Goal: Task Accomplishment & Management: Manage account settings

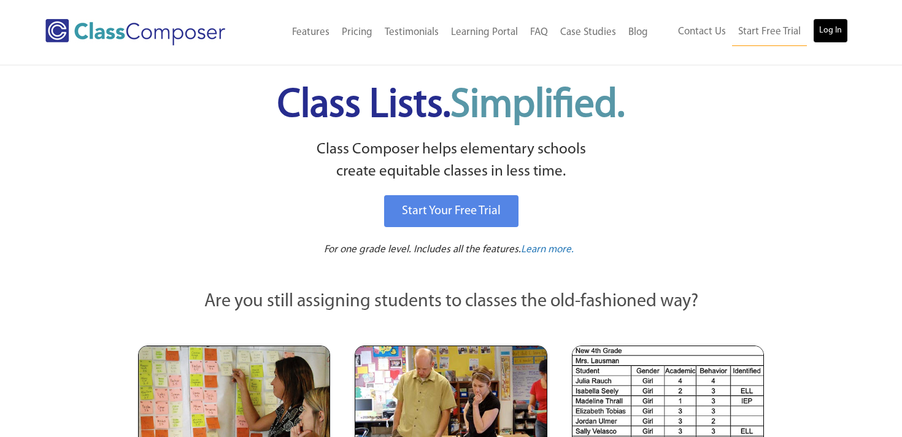
click at [838, 36] on link "Log In" at bounding box center [830, 30] width 35 height 25
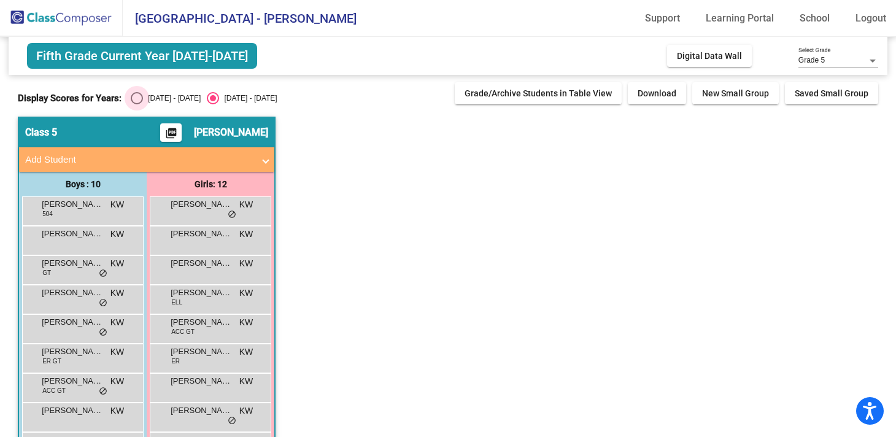
click at [133, 98] on div "Select an option" at bounding box center [137, 98] width 12 height 12
click at [136, 104] on input "[DATE] - [DATE]" at bounding box center [136, 104] width 1 height 1
radio input "true"
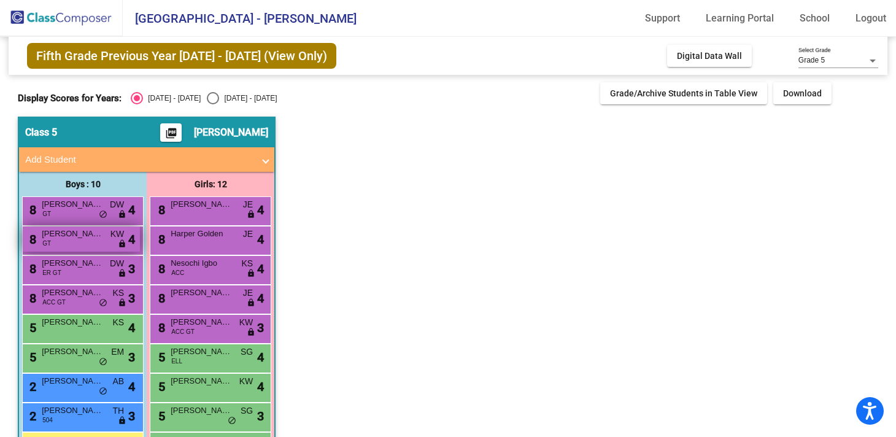
click at [61, 237] on span "[PERSON_NAME]" at bounding box center [72, 234] width 61 height 12
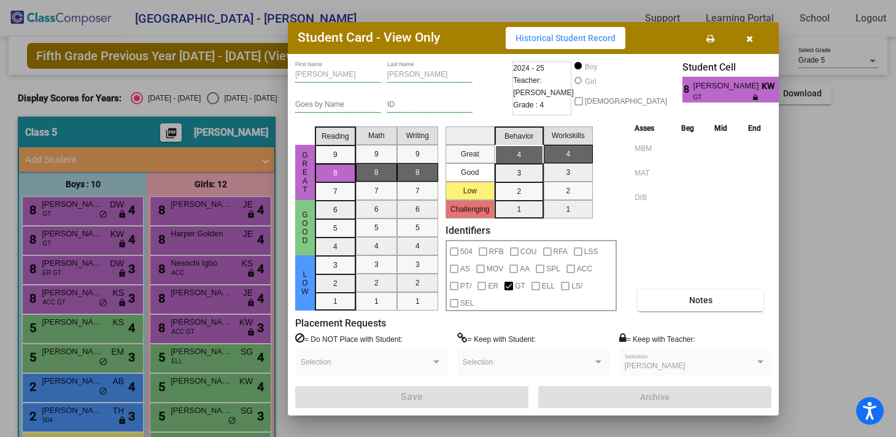
click at [81, 216] on div at bounding box center [448, 218] width 896 height 437
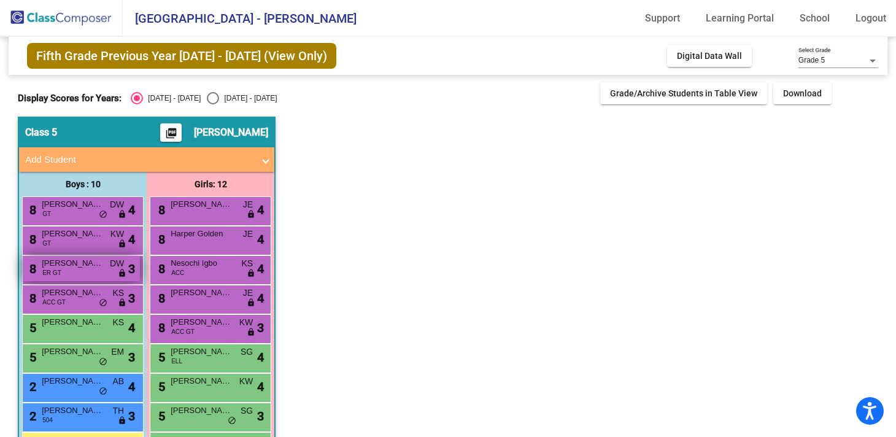
click at [62, 269] on div "8 [PERSON_NAME] ER GT DW lock do_not_disturb_alt 3" at bounding box center [81, 268] width 117 height 25
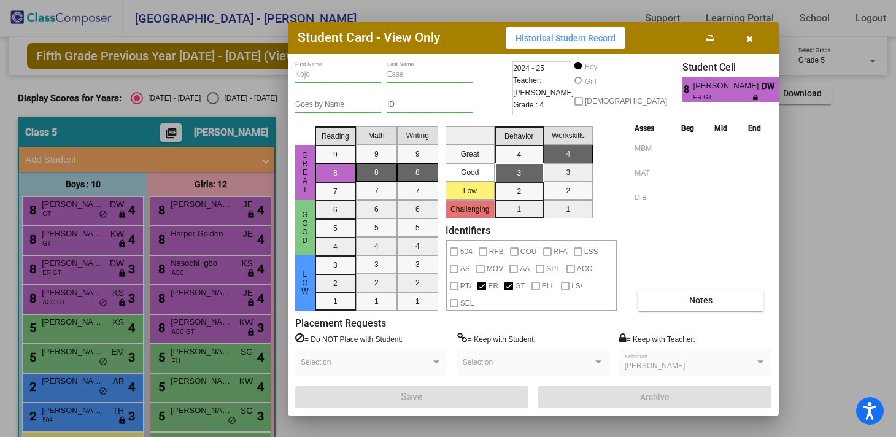
click at [194, 300] on div at bounding box center [448, 218] width 896 height 437
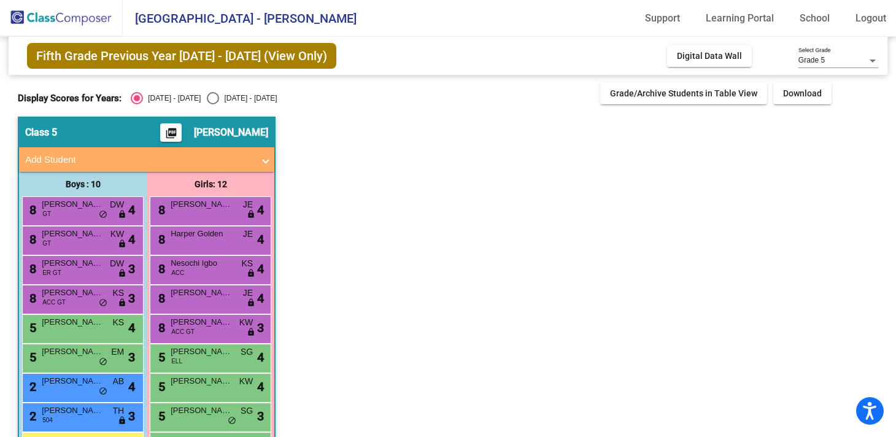
click at [194, 300] on div "8 [PERSON_NAME] JE lock do_not_disturb_alt 4" at bounding box center [210, 297] width 117 height 25
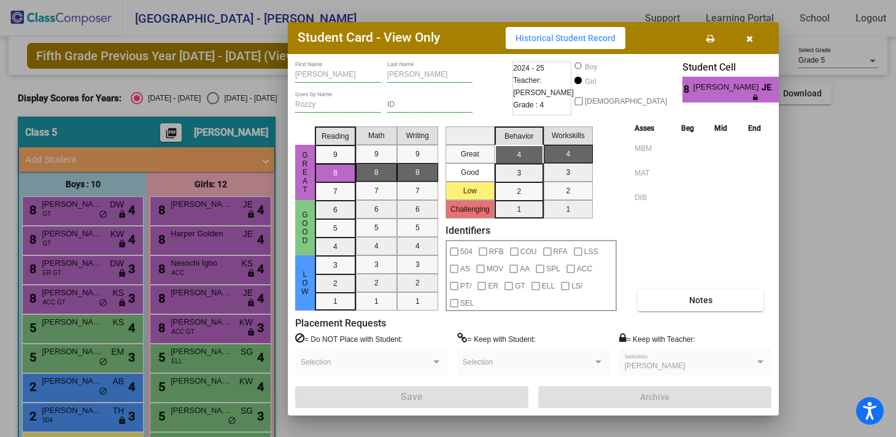
click at [197, 391] on div at bounding box center [448, 218] width 896 height 437
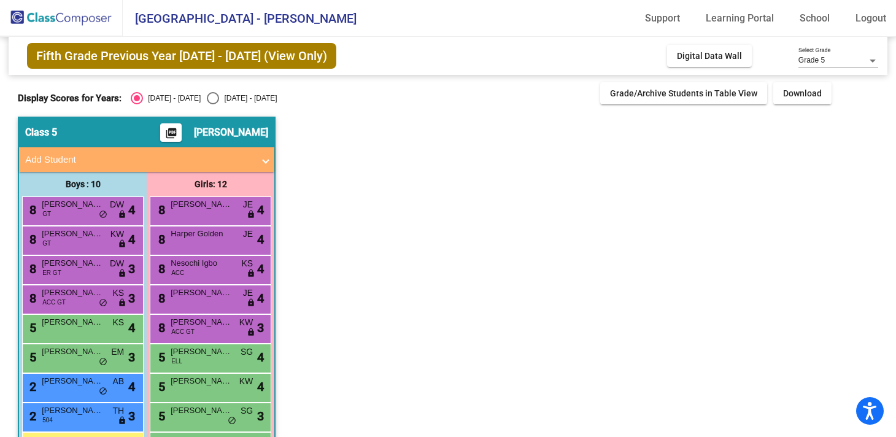
click at [197, 391] on div "5 [PERSON_NAME] KW lock do_not_disturb_alt 4" at bounding box center [210, 386] width 117 height 25
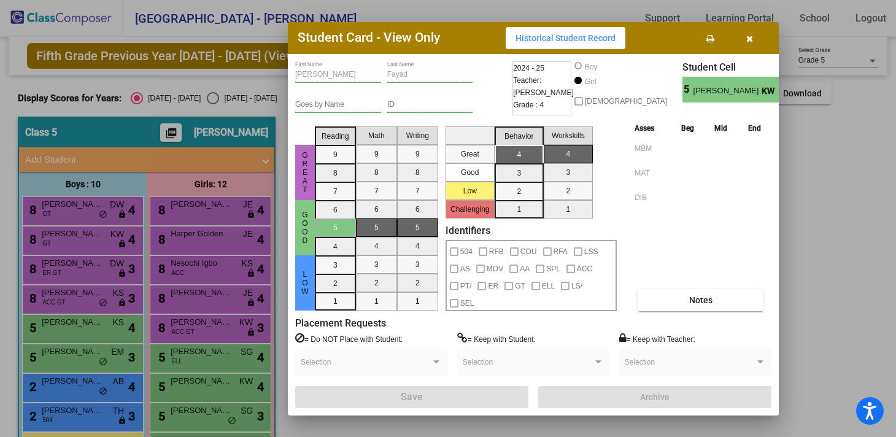
click at [67, 275] on div at bounding box center [448, 218] width 896 height 437
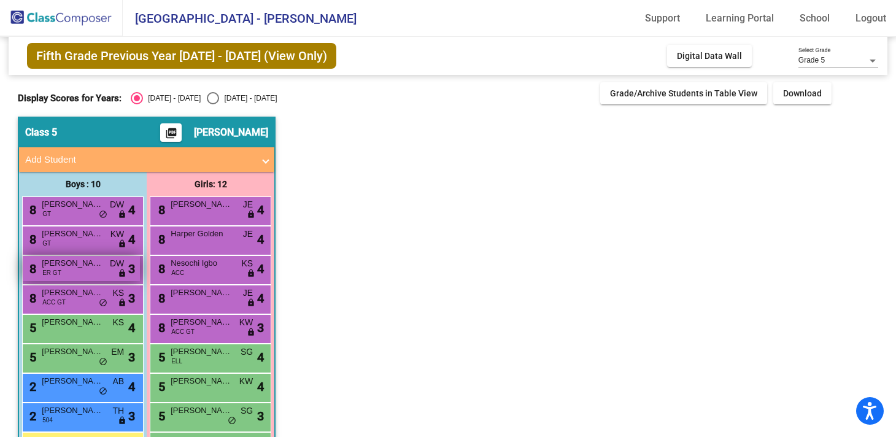
click at [60, 266] on span "[PERSON_NAME]" at bounding box center [72, 263] width 61 height 12
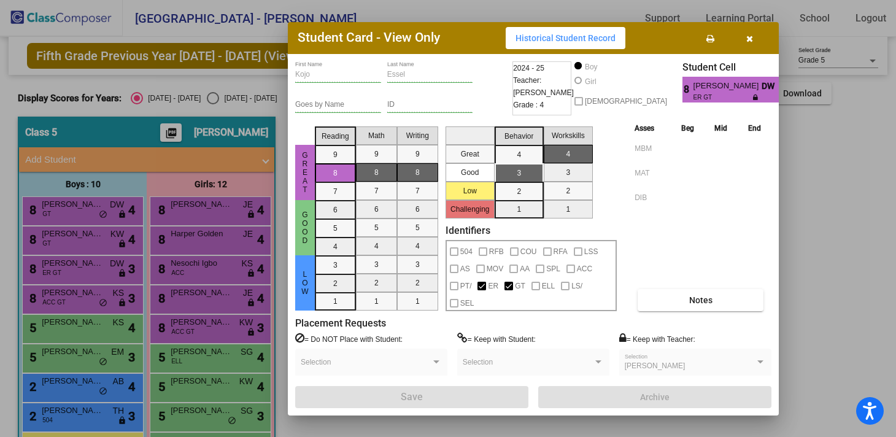
click at [58, 293] on div at bounding box center [448, 218] width 896 height 437
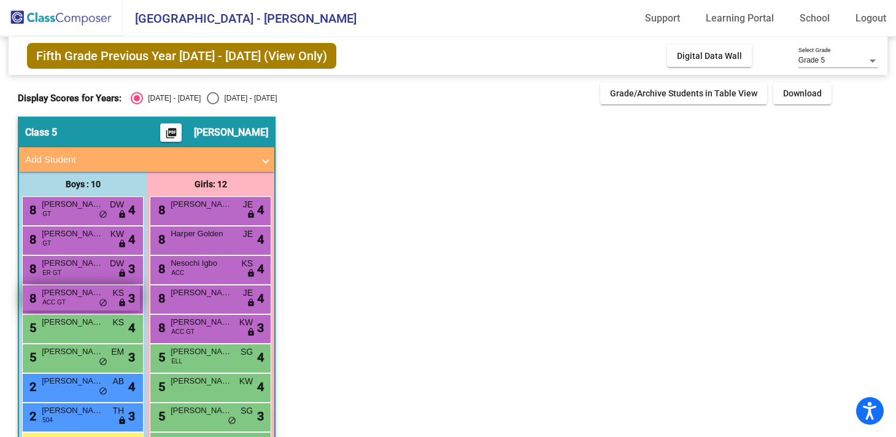
click at [49, 302] on span "ACC GT" at bounding box center [53, 302] width 23 height 9
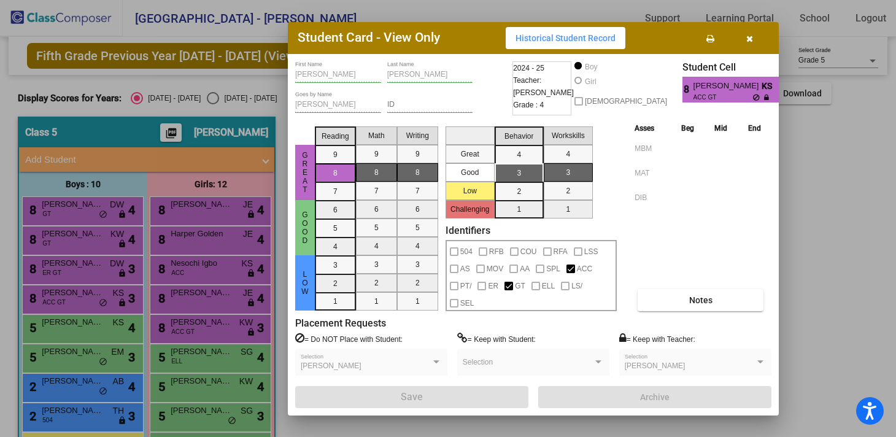
click at [47, 353] on div at bounding box center [448, 218] width 896 height 437
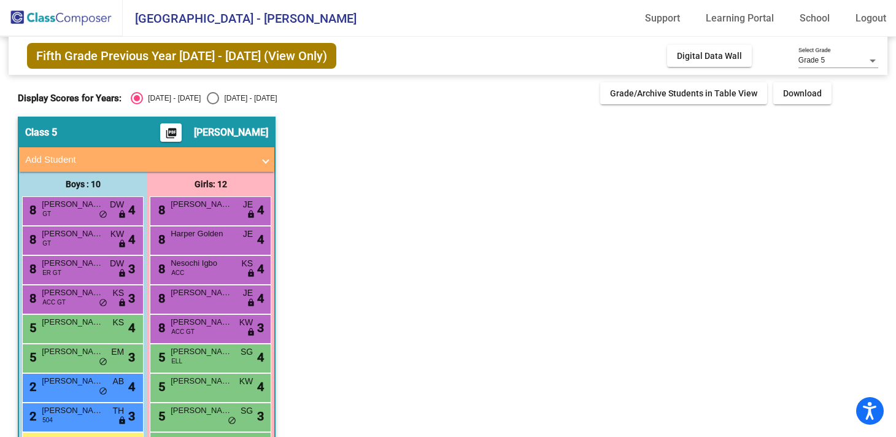
click at [47, 353] on span "[PERSON_NAME]" at bounding box center [72, 351] width 61 height 12
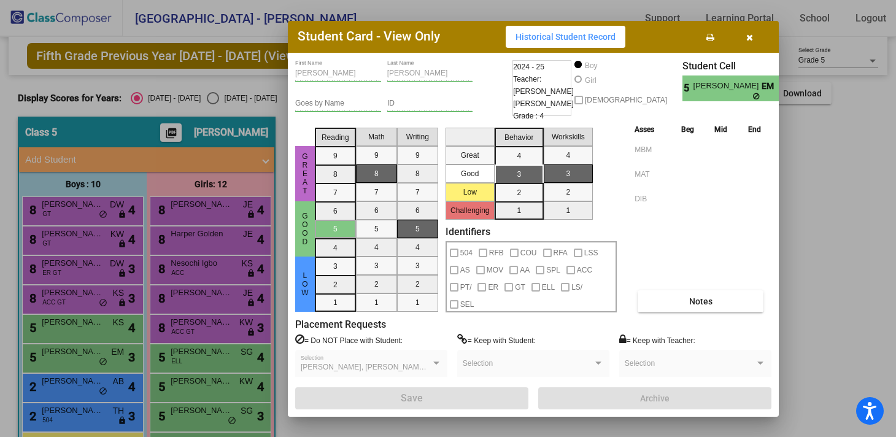
click at [45, 415] on div at bounding box center [448, 218] width 896 height 437
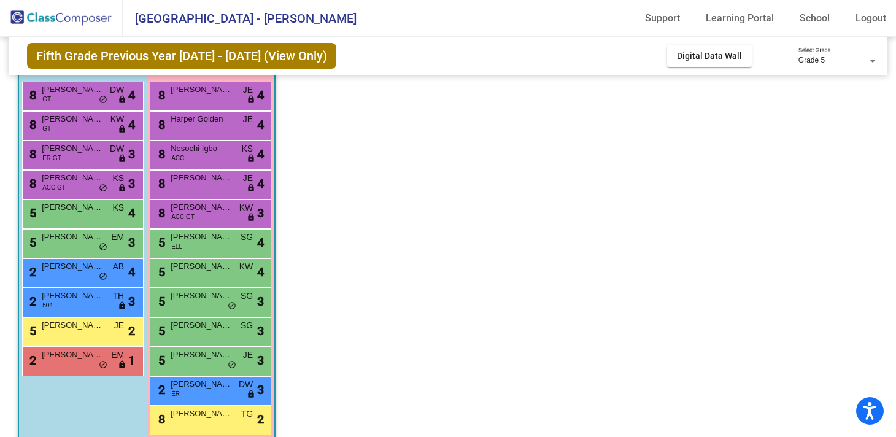
scroll to position [115, 0]
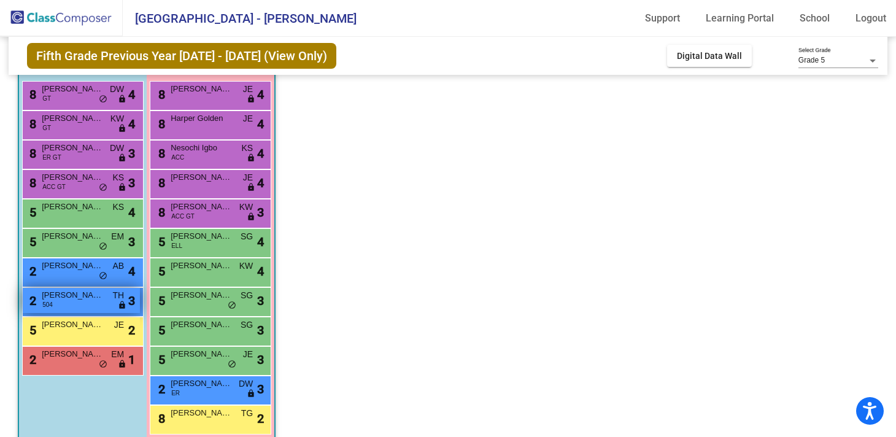
click at [59, 296] on span "[PERSON_NAME]" at bounding box center [72, 295] width 61 height 12
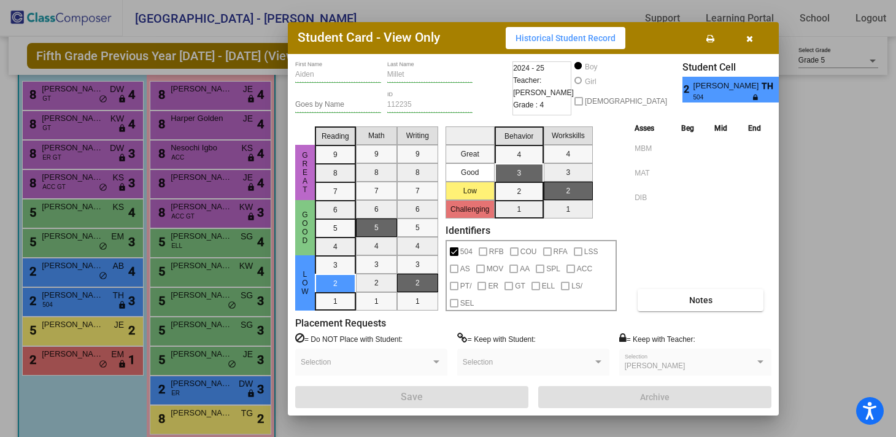
click at [52, 323] on div at bounding box center [448, 218] width 896 height 437
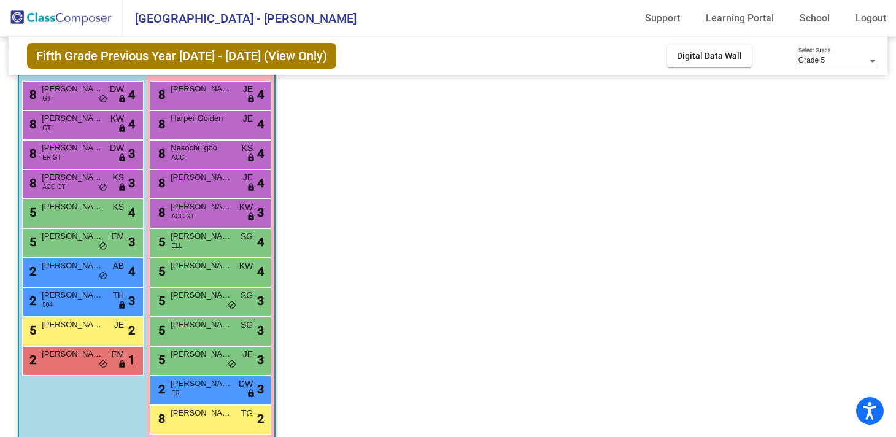
click at [52, 323] on span "[PERSON_NAME]" at bounding box center [72, 324] width 61 height 12
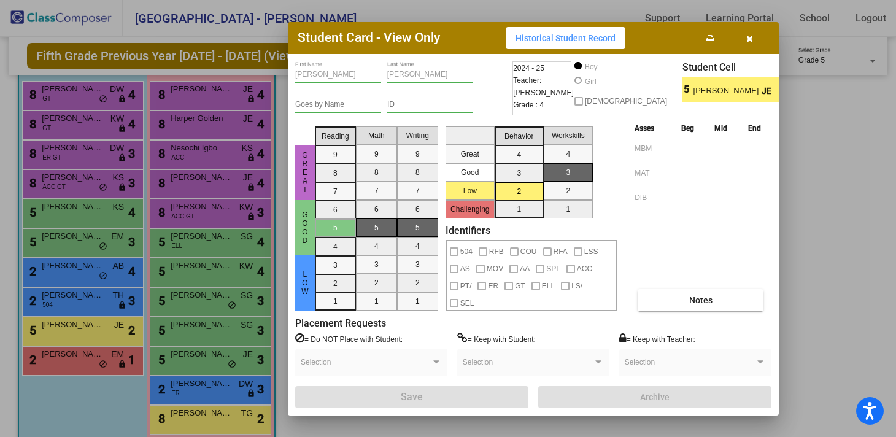
click at [51, 362] on div at bounding box center [448, 218] width 896 height 437
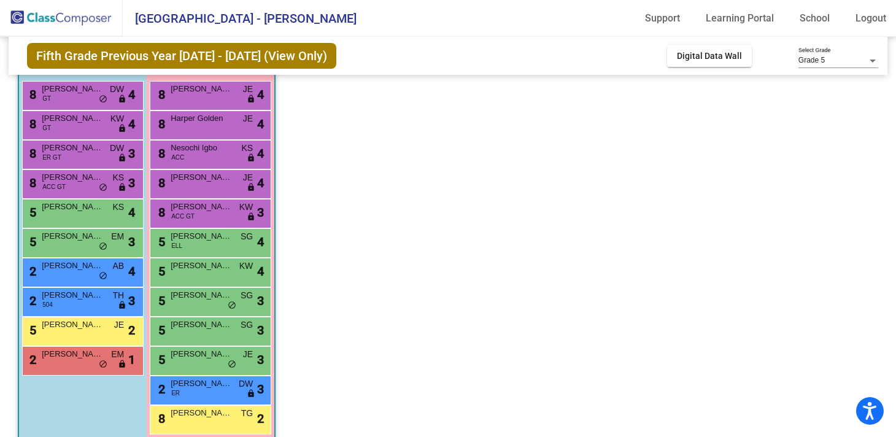
click at [51, 362] on div "2 [PERSON_NAME] EM lock do_not_disturb_alt 1" at bounding box center [81, 359] width 117 height 25
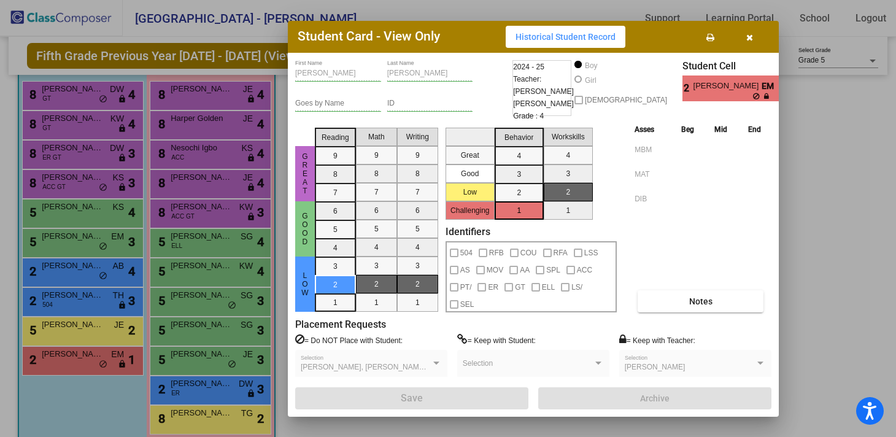
scroll to position [0, 0]
click at [747, 40] on icon "button" at bounding box center [749, 37] width 7 height 9
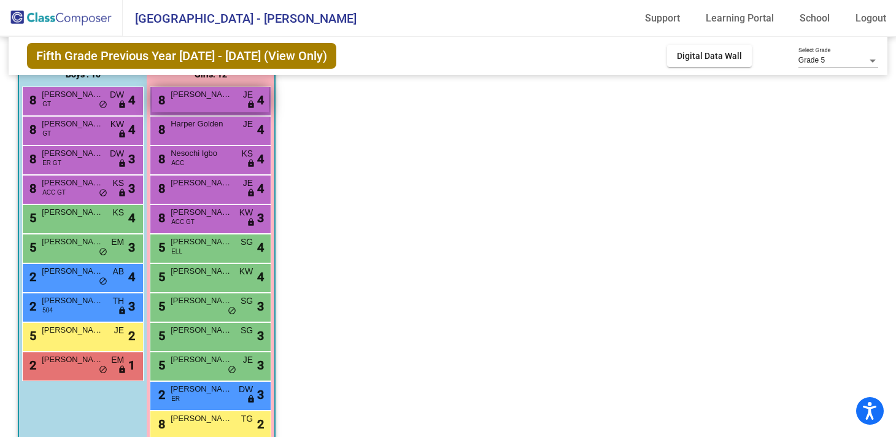
scroll to position [114, 0]
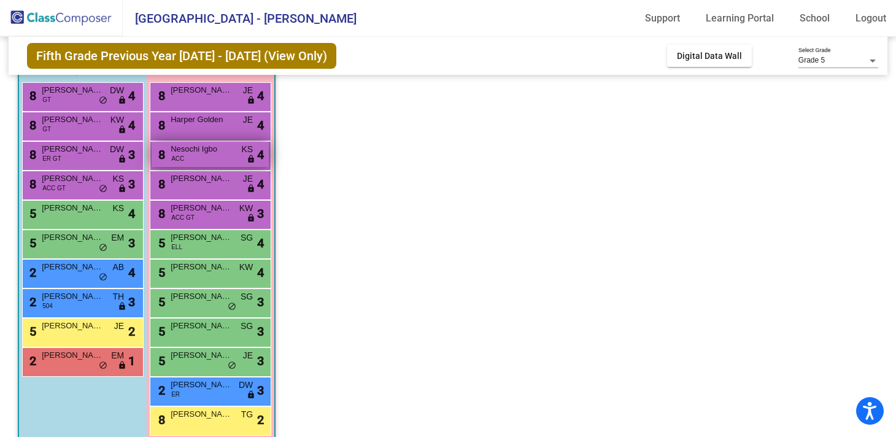
click at [191, 155] on span "Nesochi Igbo" at bounding box center [201, 149] width 61 height 12
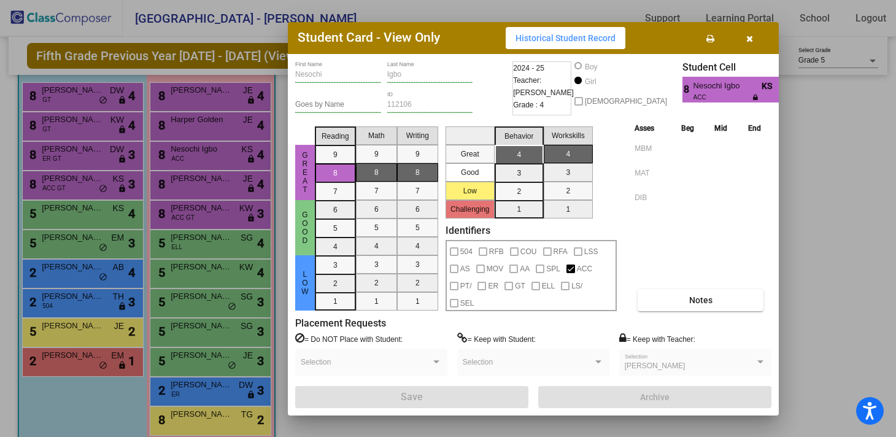
click at [749, 36] on icon "button" at bounding box center [749, 38] width 7 height 9
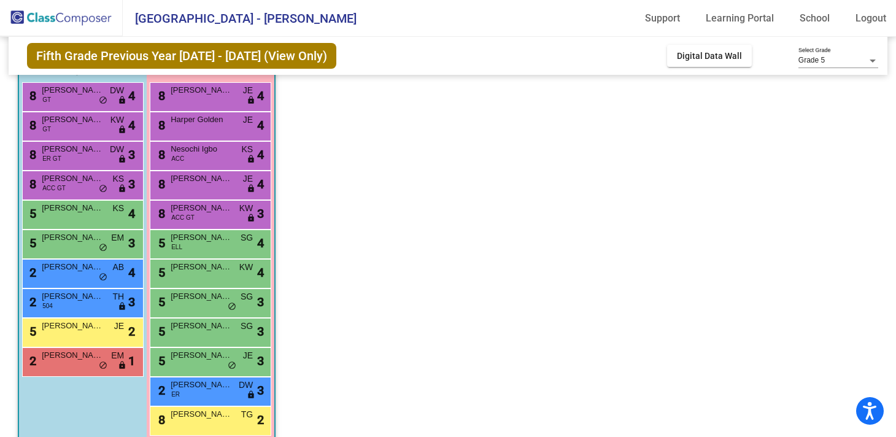
click at [179, 196] on div "8 [PERSON_NAME] JE lock do_not_disturb_alt 4" at bounding box center [210, 185] width 121 height 29
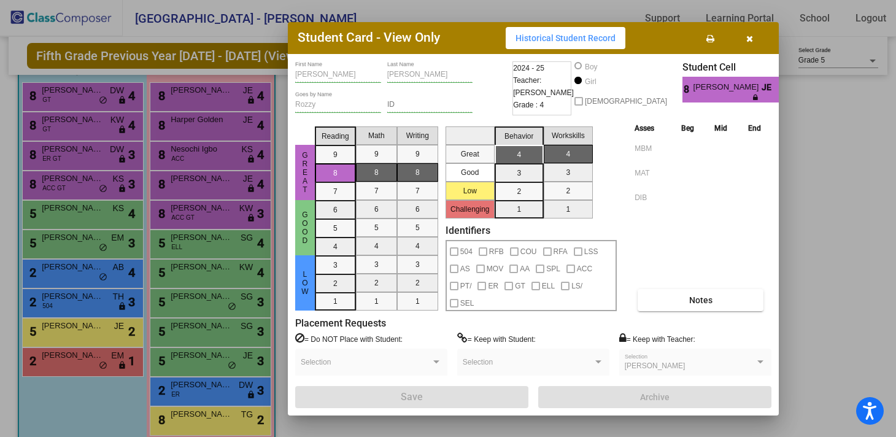
click at [752, 34] on icon "button" at bounding box center [749, 38] width 7 height 9
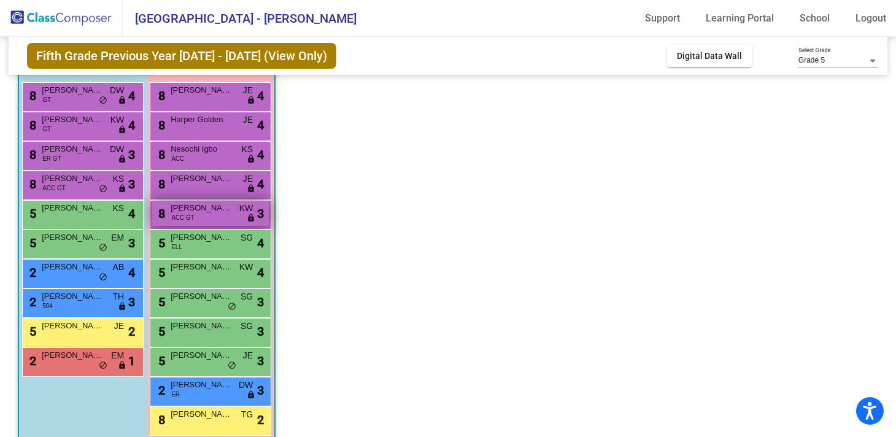
click at [188, 212] on span "[PERSON_NAME]" at bounding box center [201, 208] width 61 height 12
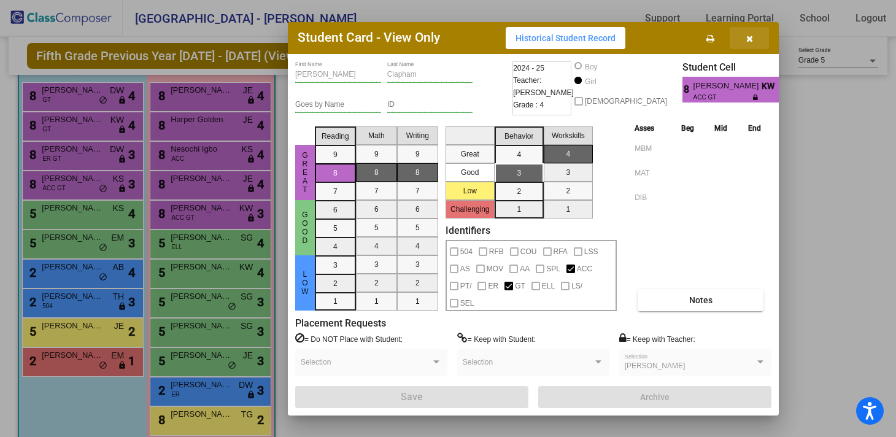
click at [748, 38] on icon "button" at bounding box center [749, 38] width 7 height 9
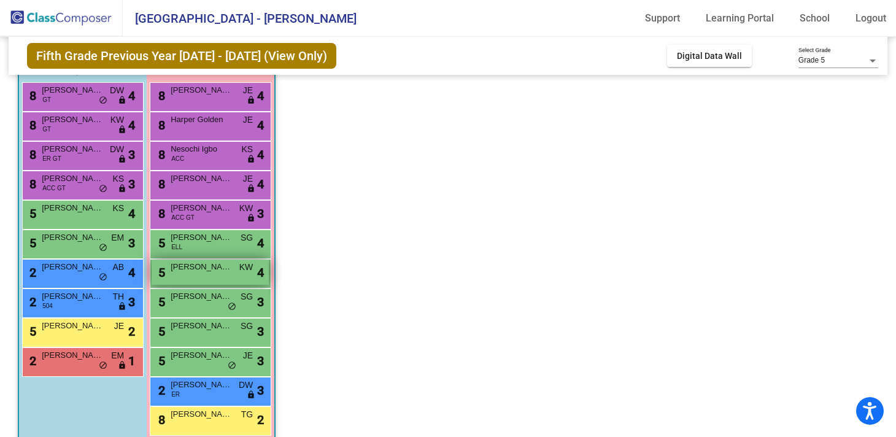
click at [190, 280] on div "5 [PERSON_NAME] KW lock do_not_disturb_alt 4" at bounding box center [210, 272] width 117 height 25
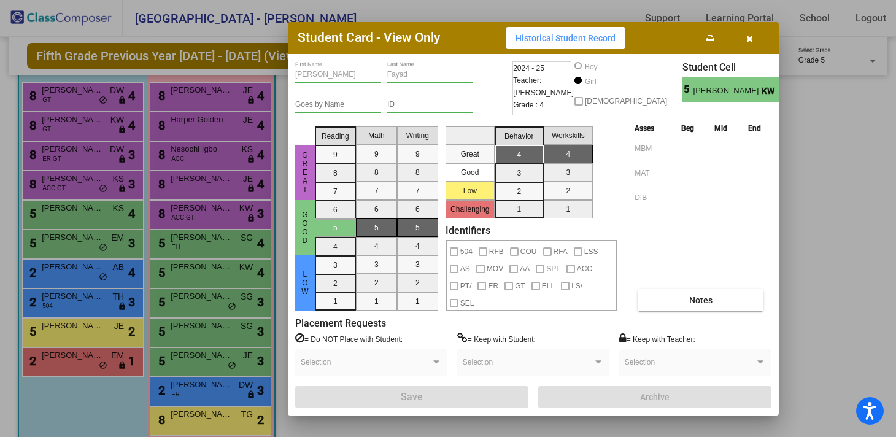
click at [748, 36] on icon "button" at bounding box center [749, 38] width 7 height 9
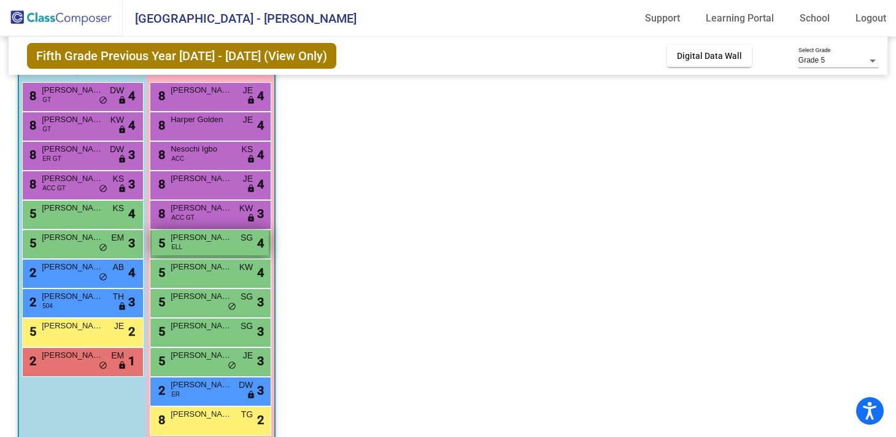
click at [187, 246] on div "5 [PERSON_NAME] [PERSON_NAME] lock do_not_disturb_alt 4" at bounding box center [210, 242] width 117 height 25
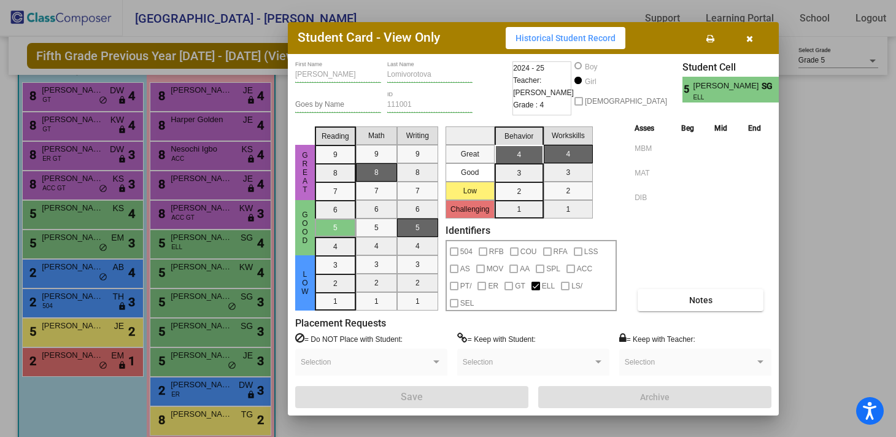
click at [747, 38] on icon "button" at bounding box center [749, 38] width 7 height 9
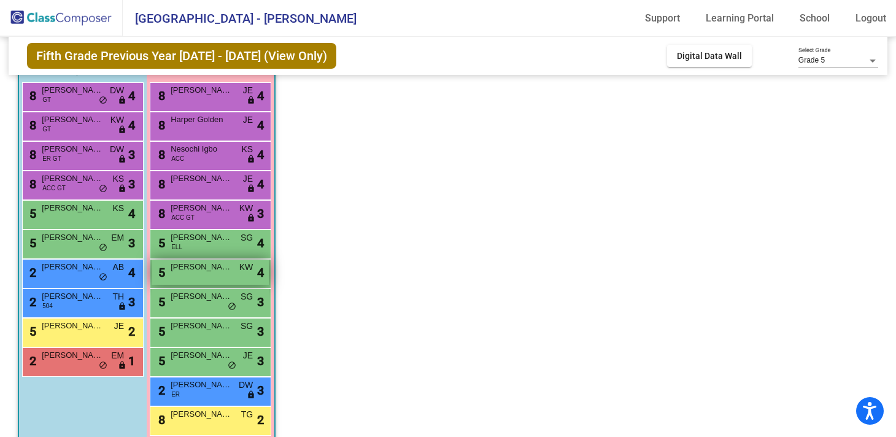
click at [172, 277] on div "5 [PERSON_NAME] KW lock do_not_disturb_alt 4" at bounding box center [210, 272] width 117 height 25
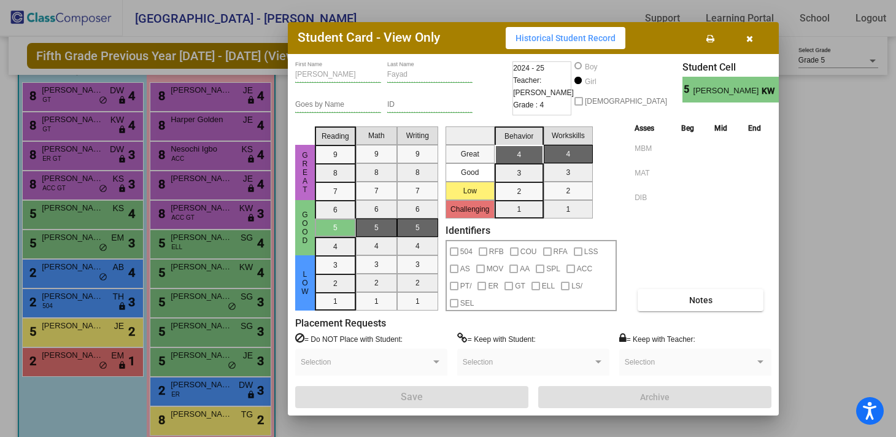
click at [749, 40] on icon "button" at bounding box center [749, 38] width 7 height 9
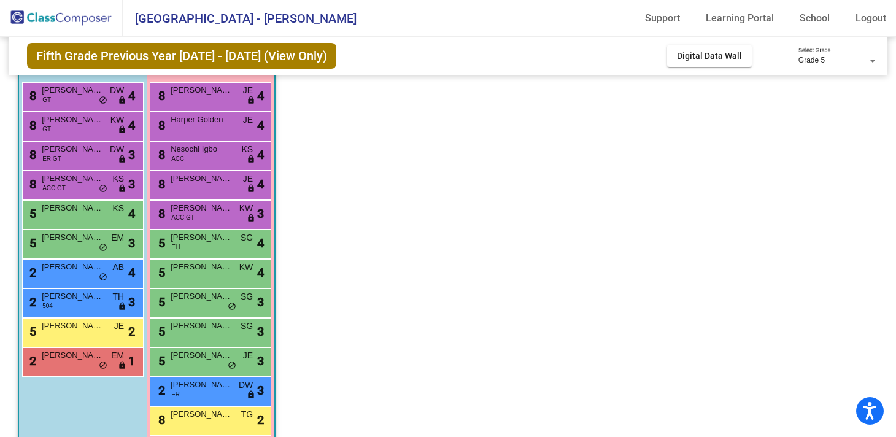
scroll to position [133, 0]
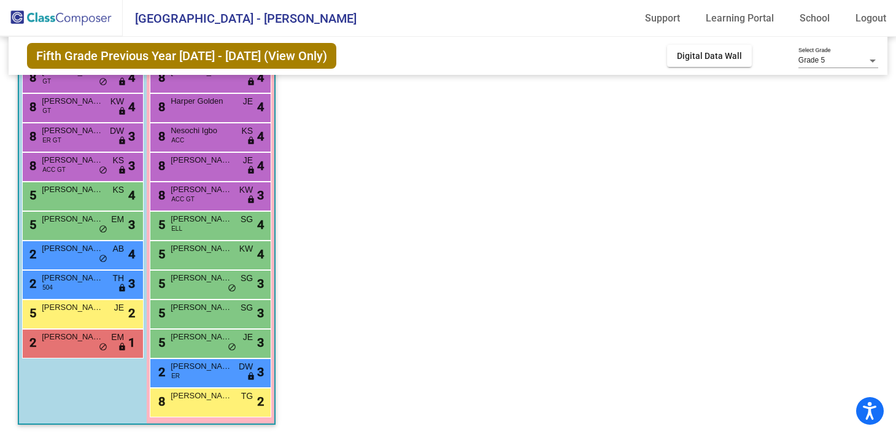
click at [174, 376] on span "ER" at bounding box center [175, 375] width 9 height 9
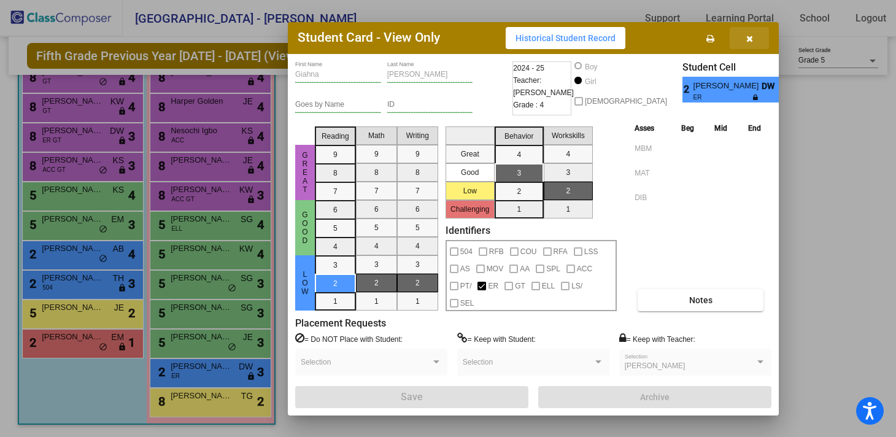
click at [750, 37] on icon "button" at bounding box center [749, 38] width 7 height 9
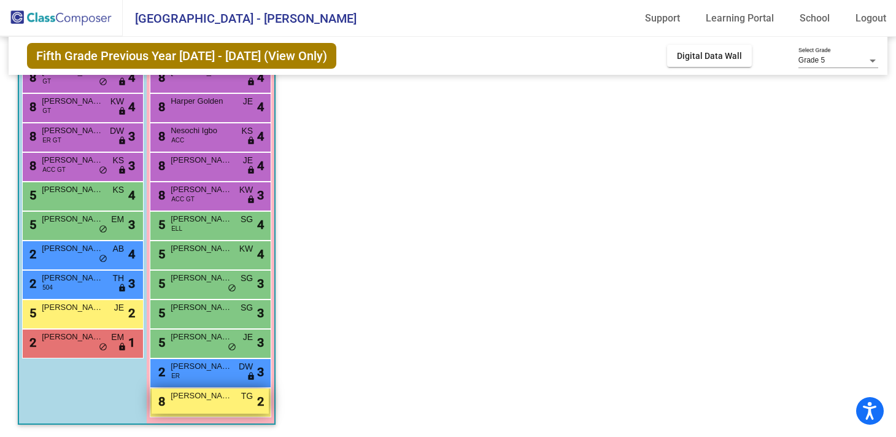
click at [169, 395] on div "8 [PERSON_NAME] TG lock do_not_disturb_alt 2" at bounding box center [210, 400] width 117 height 25
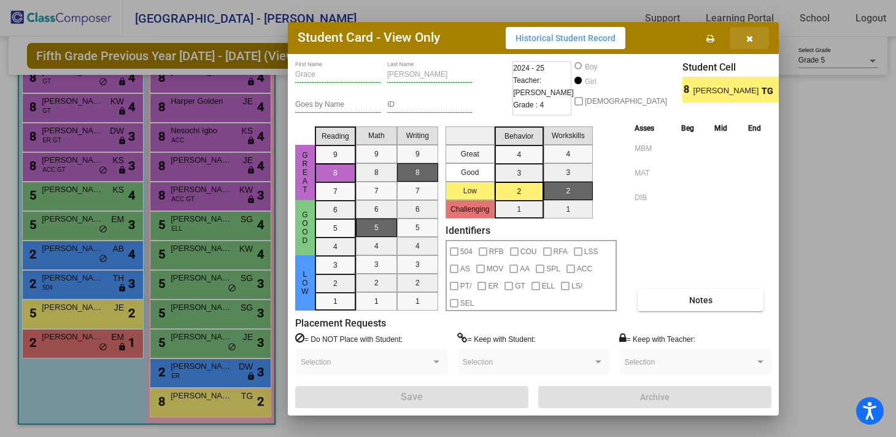
click at [748, 37] on icon "button" at bounding box center [749, 38] width 7 height 9
